Goal: Task Accomplishment & Management: Use online tool/utility

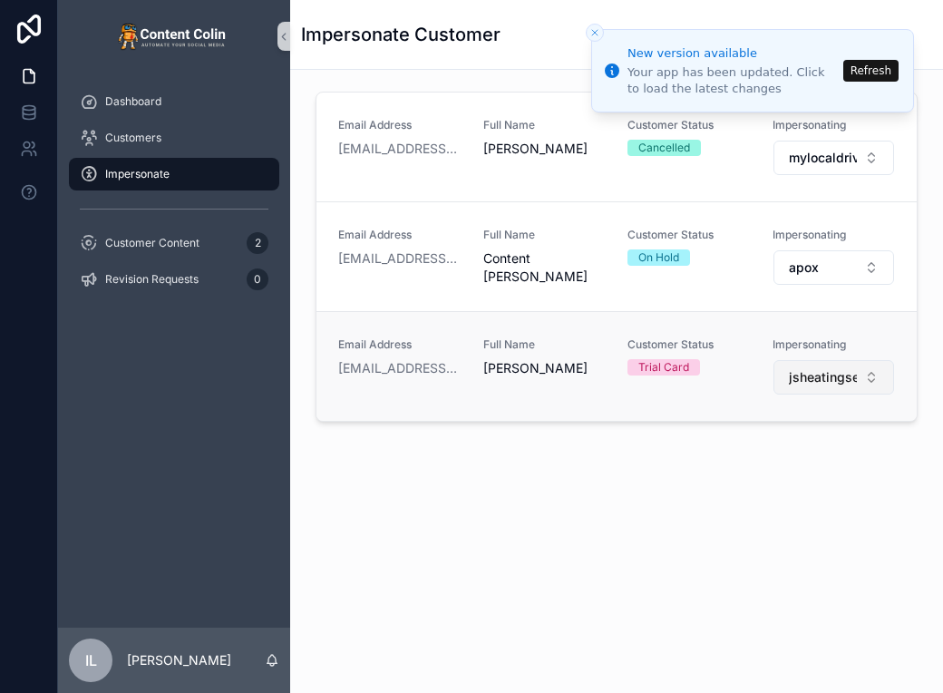
click at [820, 366] on button "jsheatingservices" at bounding box center [833, 377] width 121 height 34
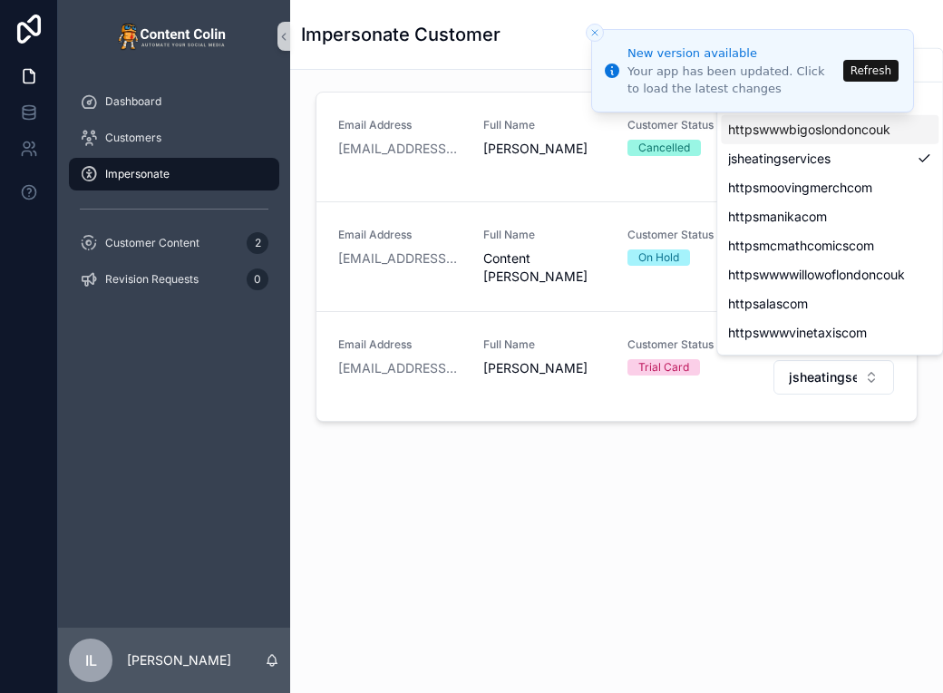
click at [885, 67] on button "Refresh" at bounding box center [870, 71] width 55 height 22
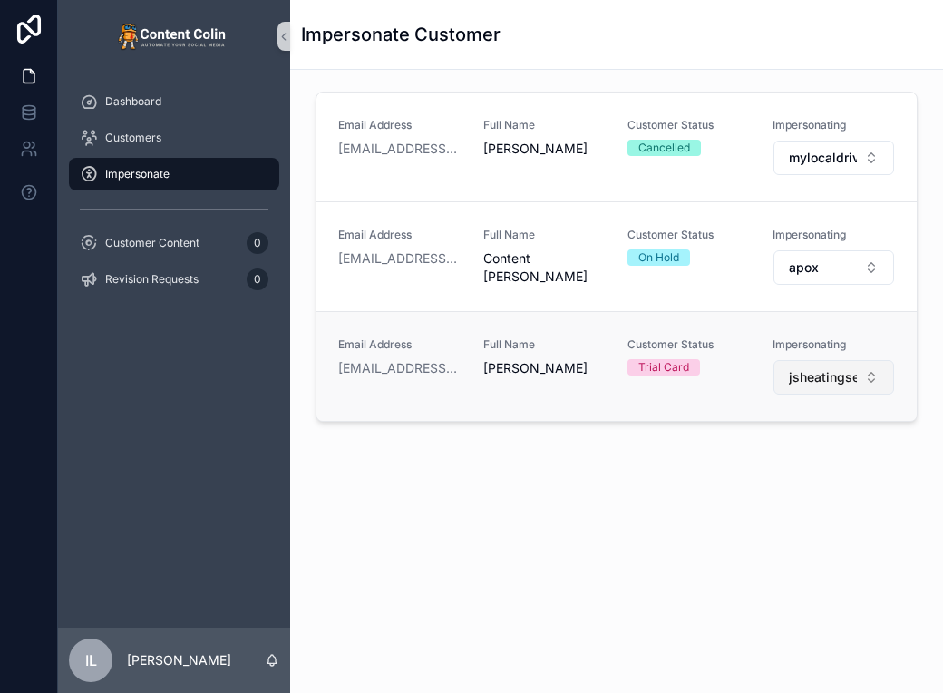
click at [828, 371] on span "jsheatingservices" at bounding box center [823, 377] width 69 height 18
type input "*"
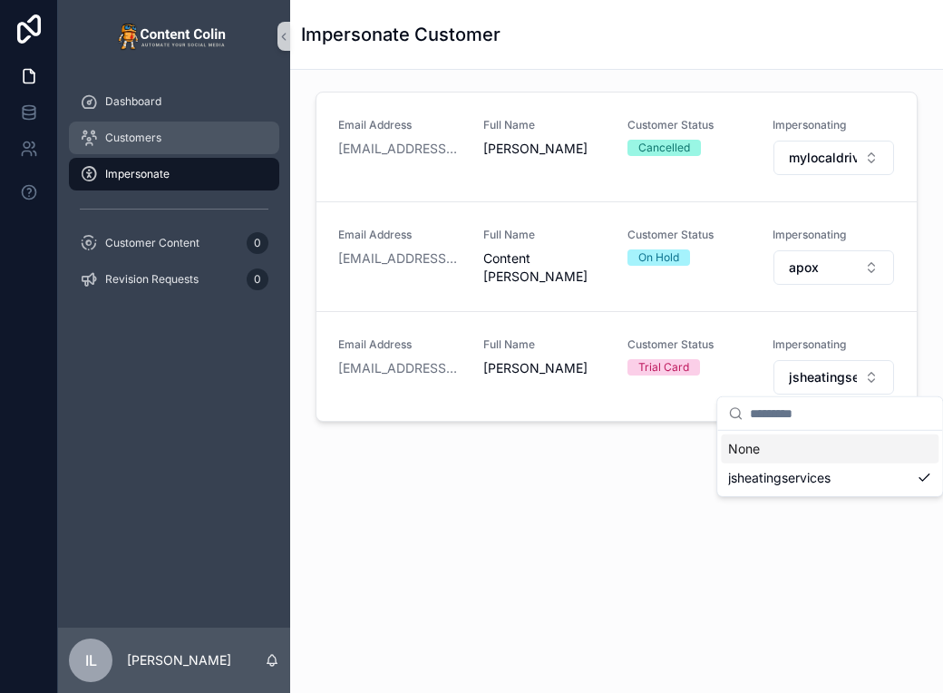
click at [141, 141] on span "Customers" at bounding box center [133, 138] width 56 height 15
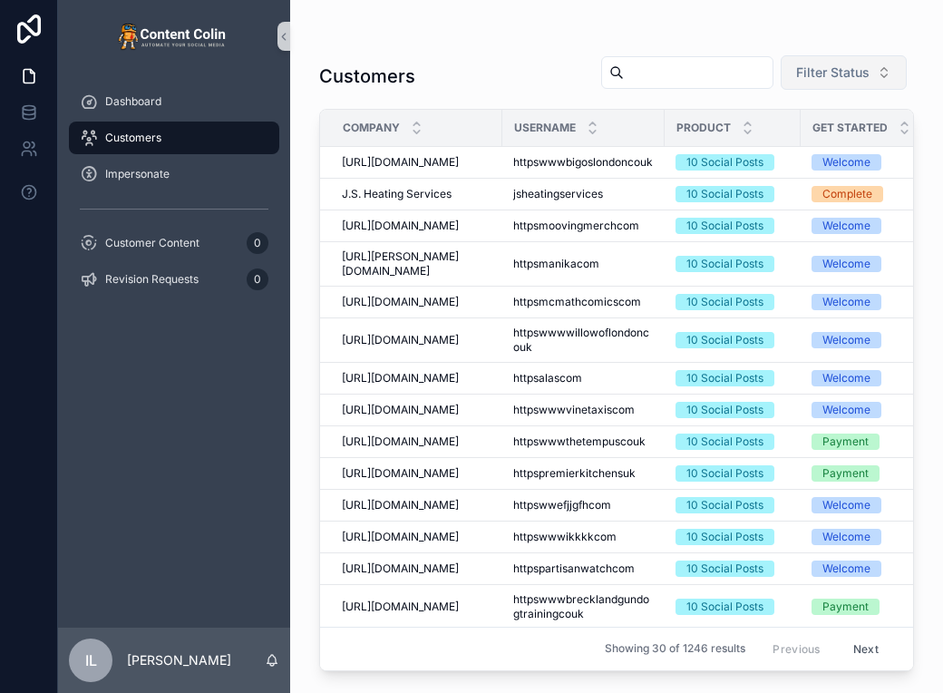
click at [849, 75] on span "Filter Status" at bounding box center [832, 72] width 73 height 18
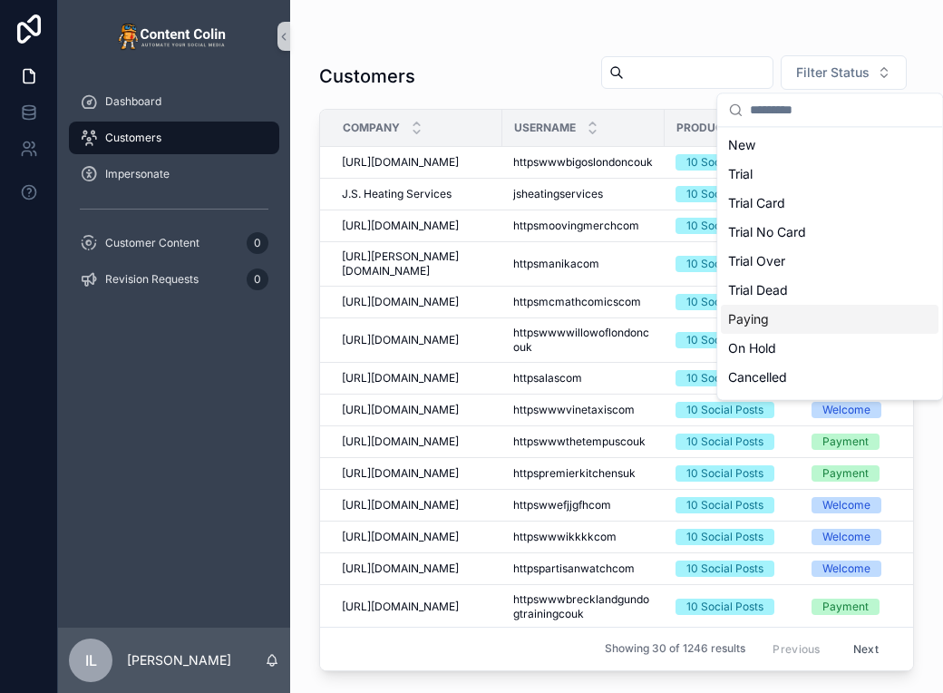
click at [752, 307] on div "Paying" at bounding box center [830, 319] width 218 height 29
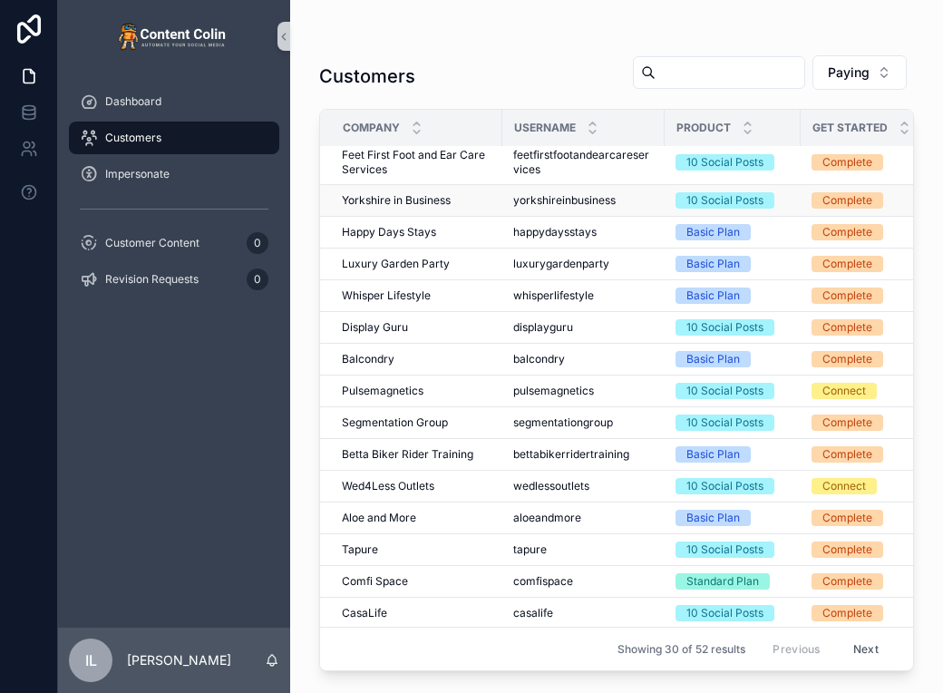
scroll to position [491, 0]
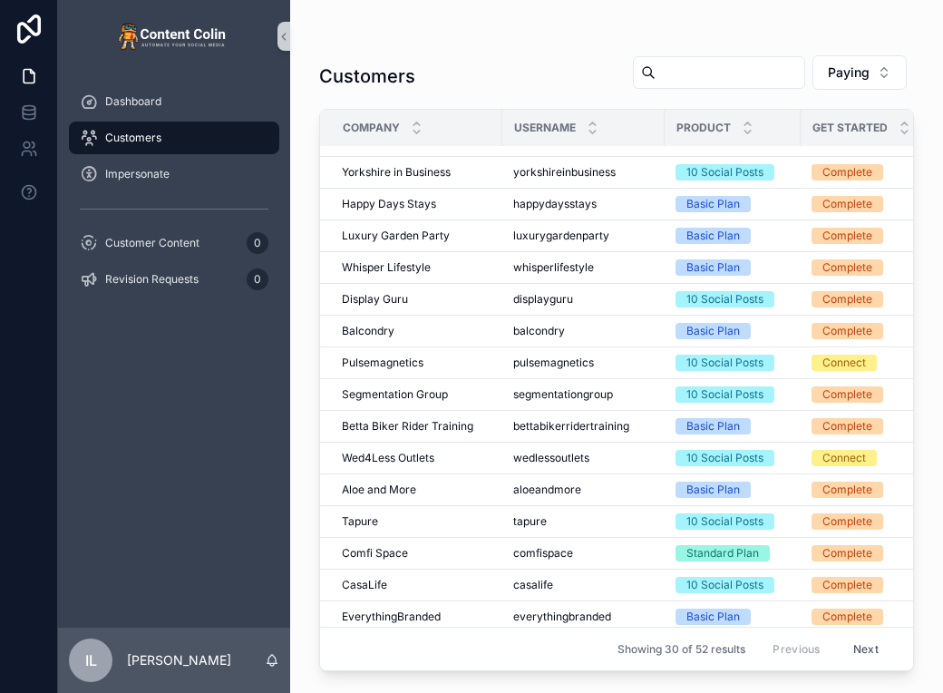
click at [856, 636] on button "Next" at bounding box center [865, 649] width 51 height 28
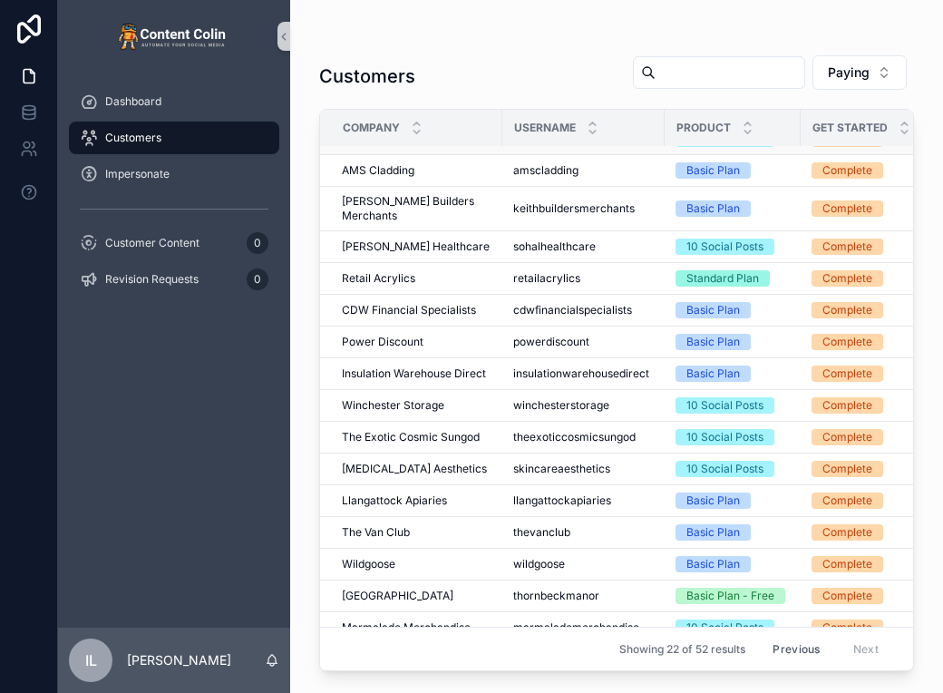
scroll to position [238, 0]
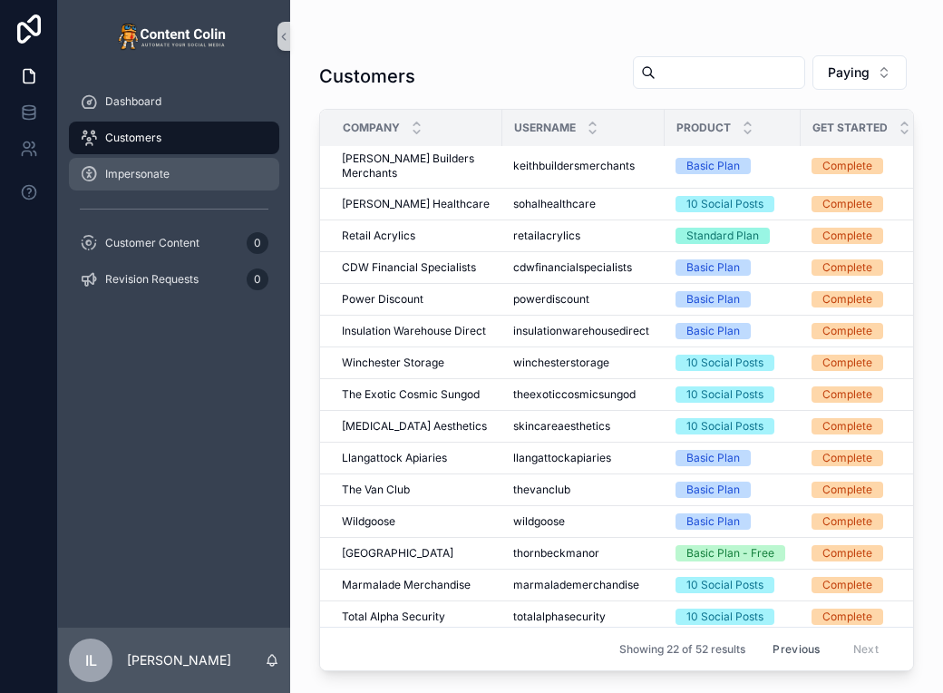
click at [167, 186] on div "Impersonate" at bounding box center [174, 174] width 189 height 29
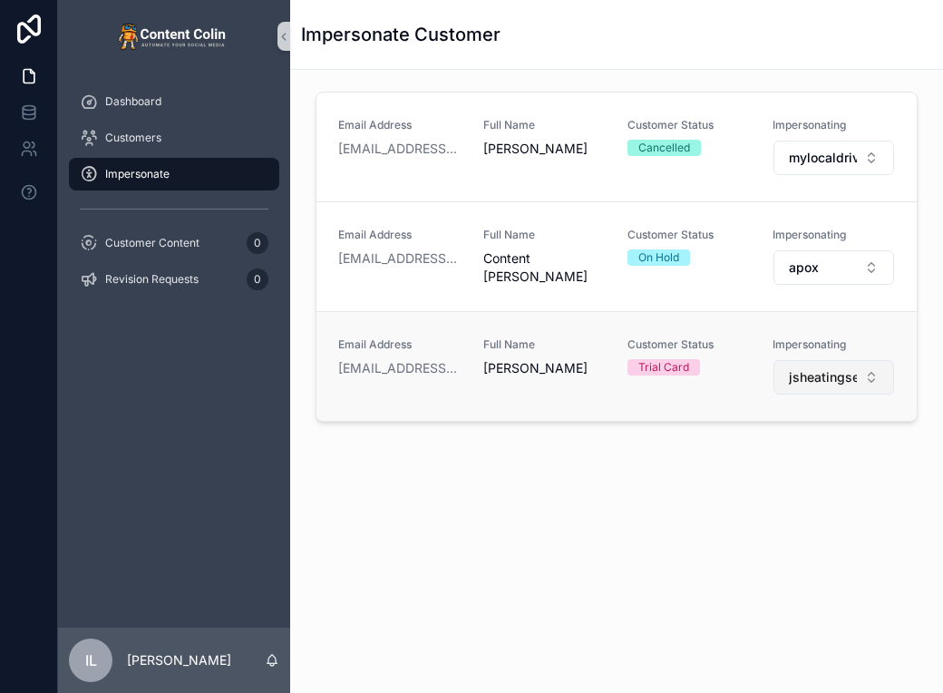
click at [780, 371] on button "jsheatingservices" at bounding box center [833, 377] width 121 height 34
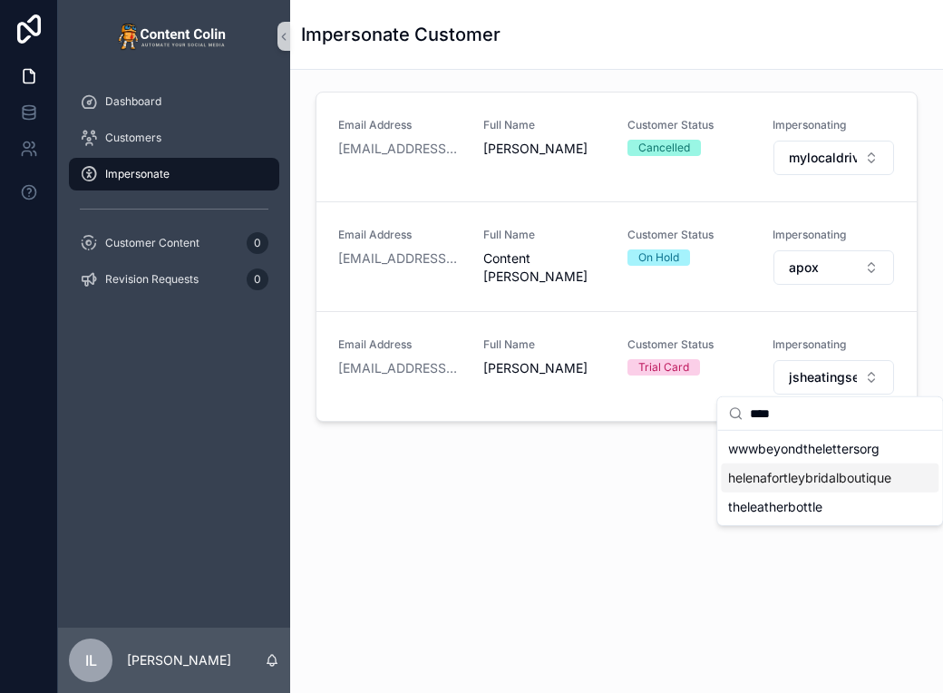
type input "****"
click at [804, 482] on span "helenafortleybridalboutique" at bounding box center [809, 478] width 163 height 18
